Goal: Check status: Check status

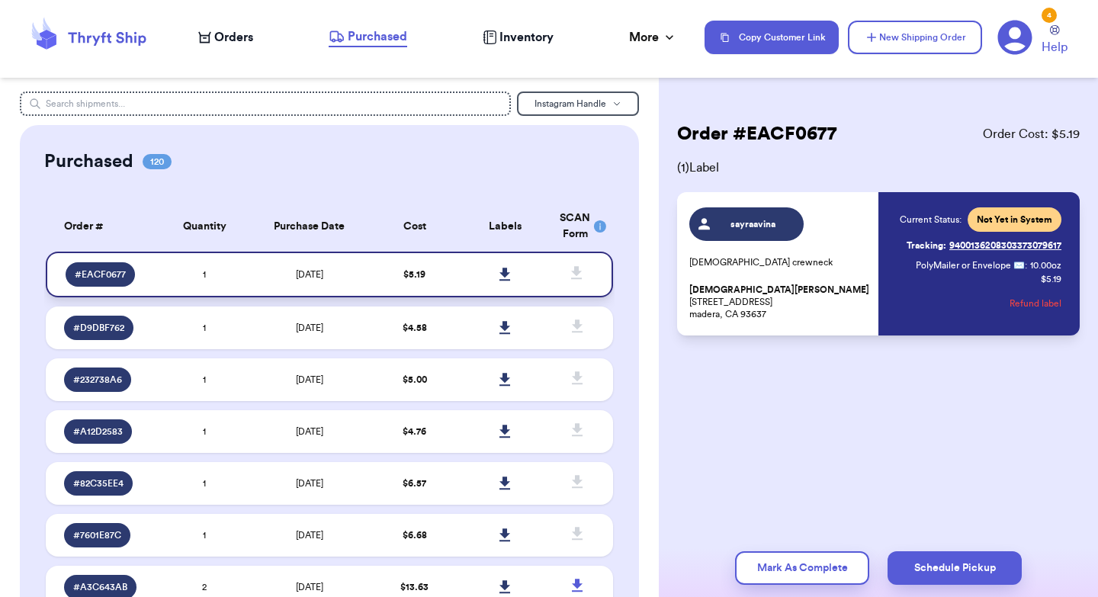
click at [133, 277] on div "# EACF0677" at bounding box center [100, 274] width 69 height 24
click at [111, 275] on span "# EACF0677" at bounding box center [100, 274] width 51 height 12
click at [359, 246] on th "Purchase Date" at bounding box center [309, 226] width 119 height 50
click at [359, 261] on td "[DATE]" at bounding box center [309, 275] width 119 height 46
click at [284, 267] on td "[DATE]" at bounding box center [309, 275] width 119 height 46
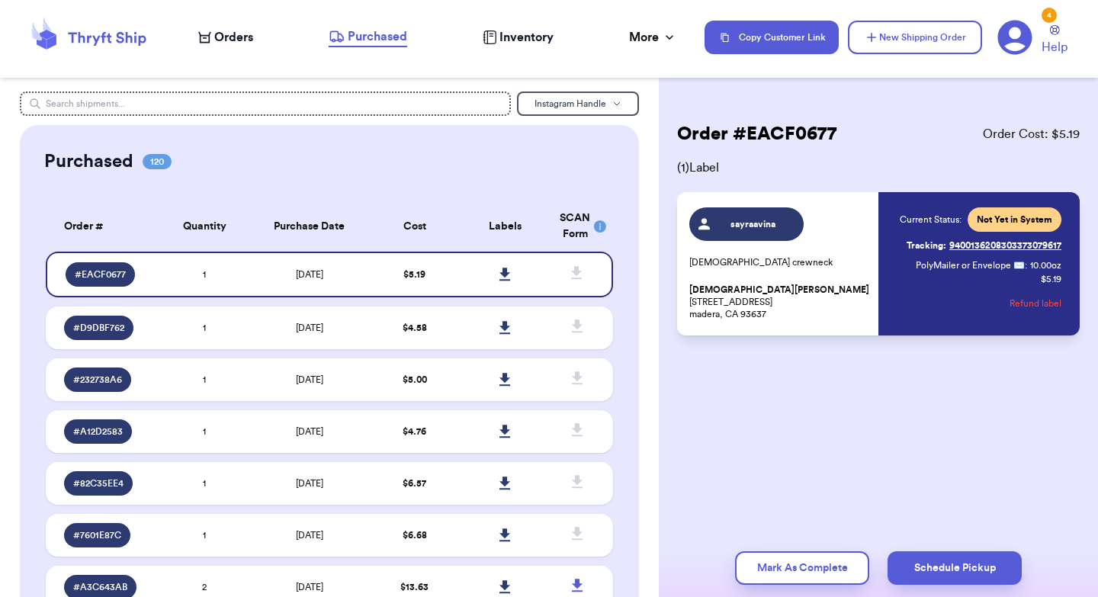
click at [229, 274] on td "1" at bounding box center [204, 275] width 91 height 46
click at [136, 272] on div "# EACF0677" at bounding box center [108, 274] width 85 height 24
click at [123, 273] on span "# EACF0677" at bounding box center [100, 274] width 51 height 12
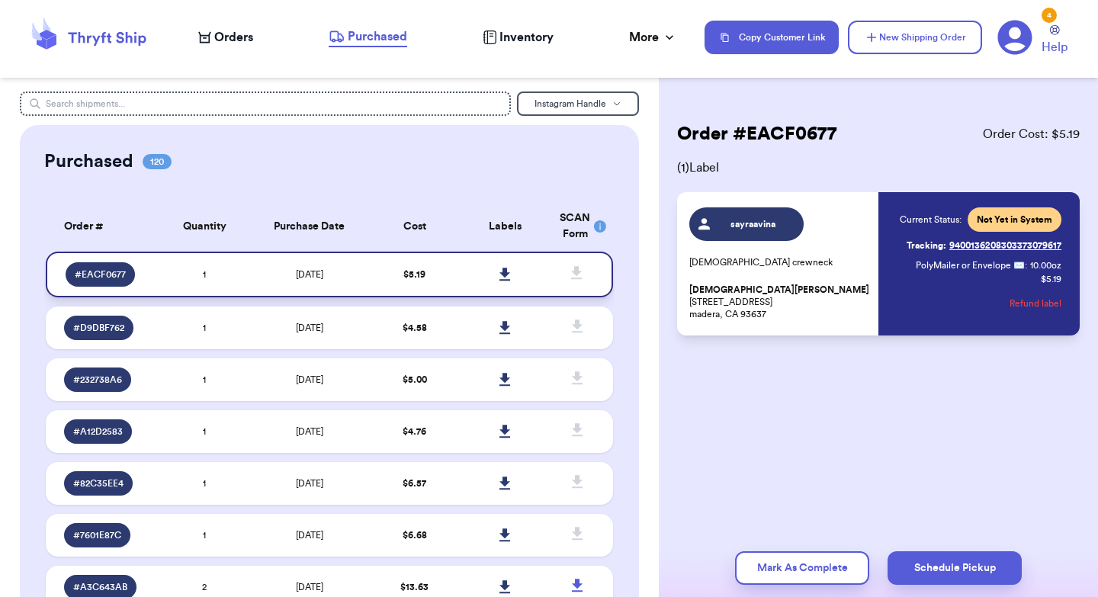
click at [399, 277] on td "$ 5.19" at bounding box center [414, 275] width 91 height 46
click at [970, 248] on link "Tracking: 9400136208303373079617" at bounding box center [983, 245] width 155 height 24
